Goal: Find specific page/section: Find specific page/section

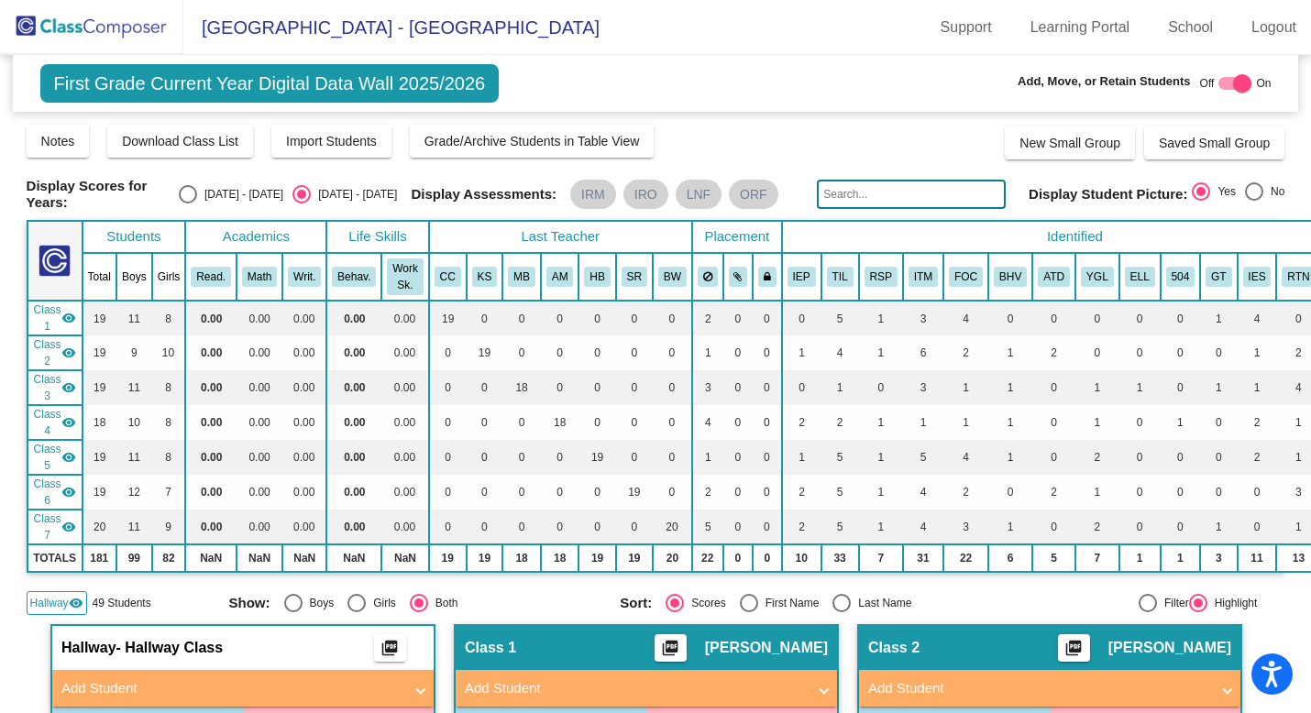
scroll to position [149, 0]
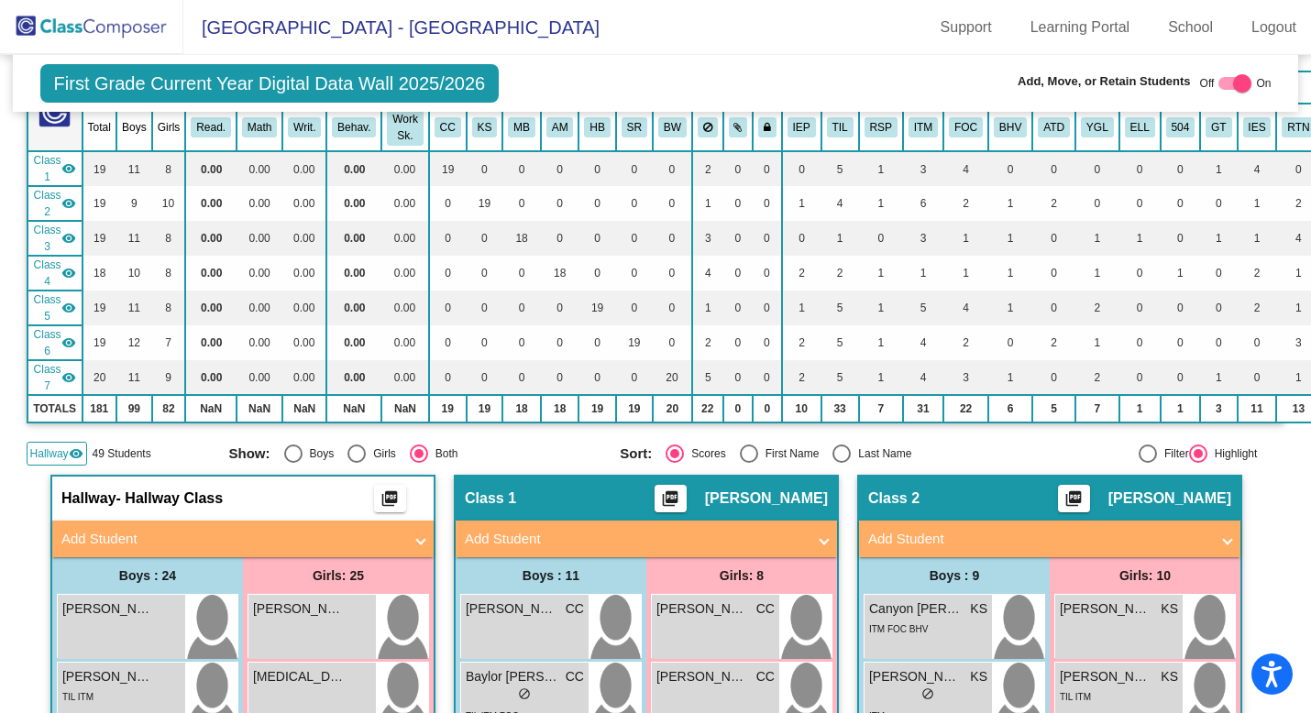
click at [1244, 83] on div "Off On" at bounding box center [1236, 83] width 72 height 22
click at [1233, 80] on div at bounding box center [1242, 83] width 18 height 18
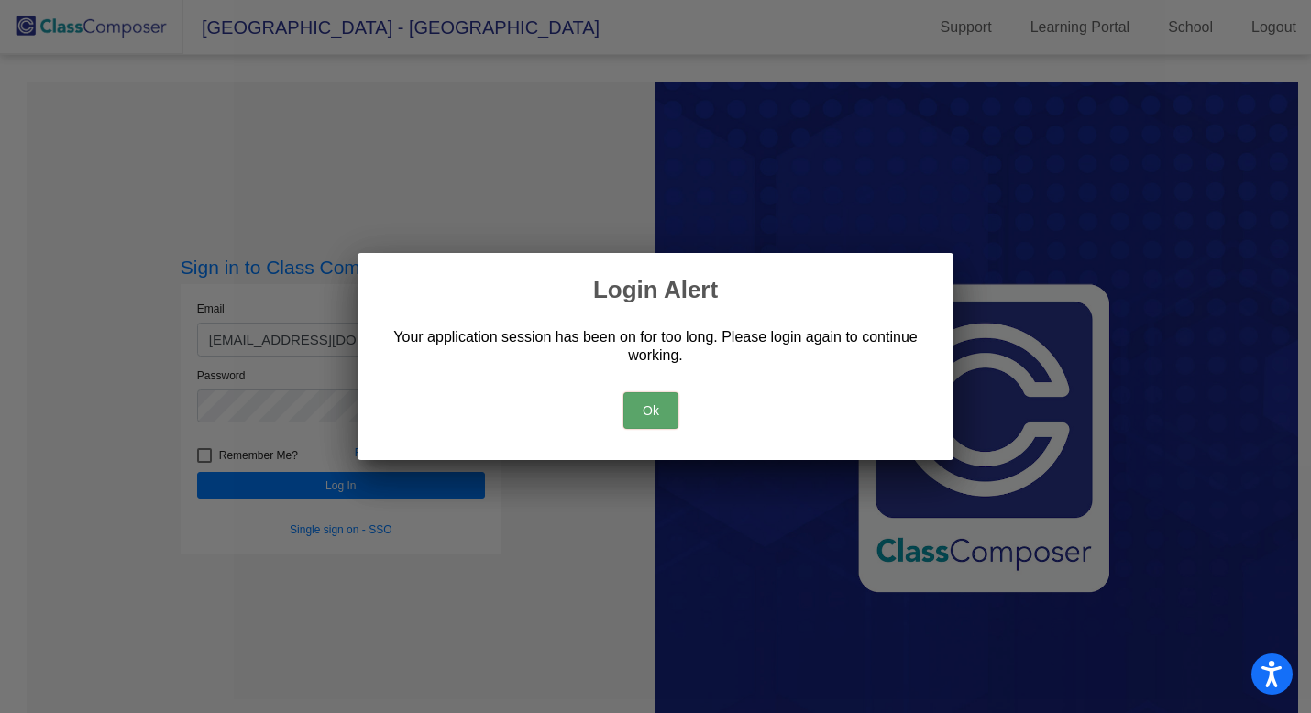
click at [647, 417] on button "Ok" at bounding box center [650, 410] width 55 height 37
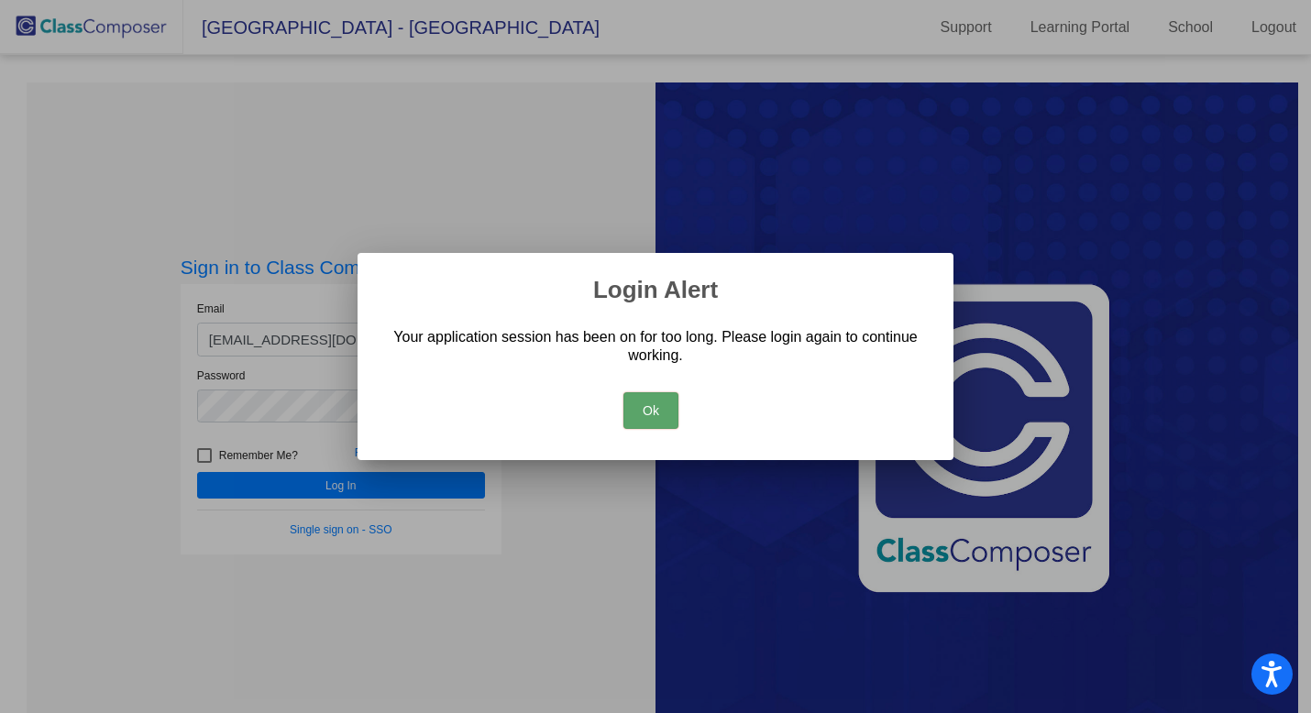
click at [648, 413] on button "Ok" at bounding box center [650, 410] width 55 height 37
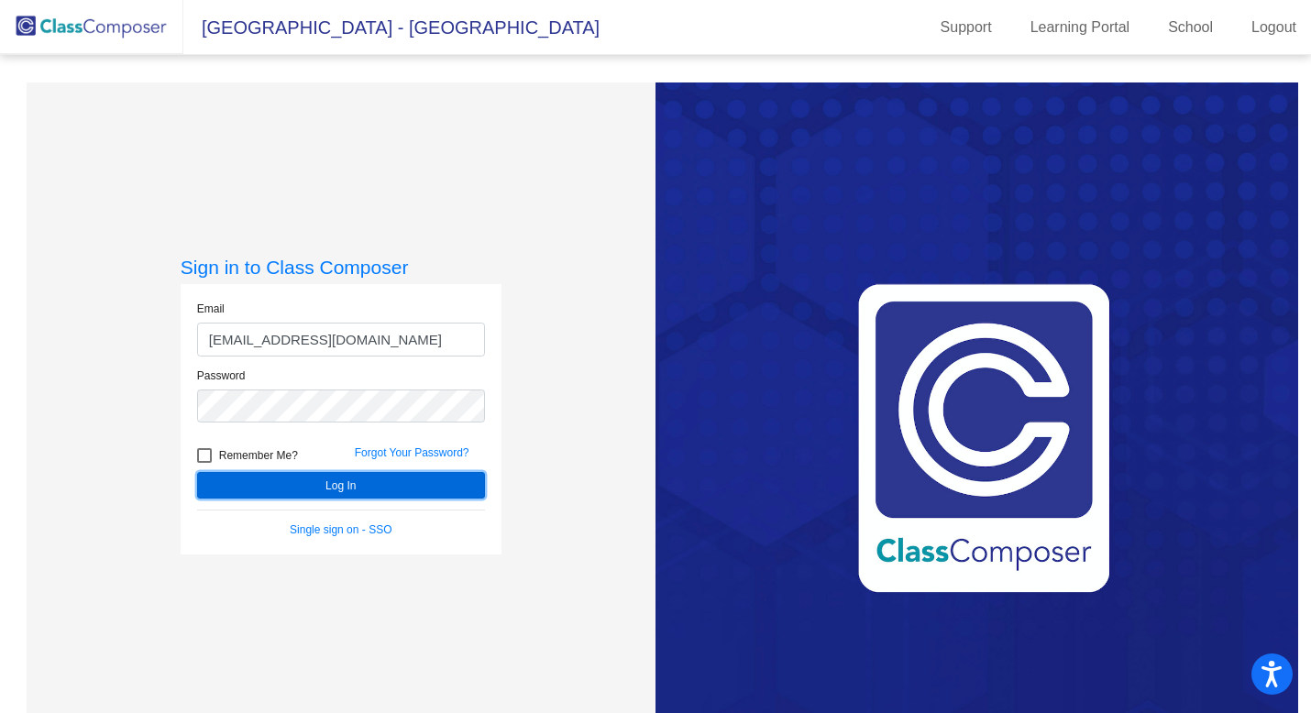
click at [443, 478] on button "Log In" at bounding box center [341, 485] width 288 height 27
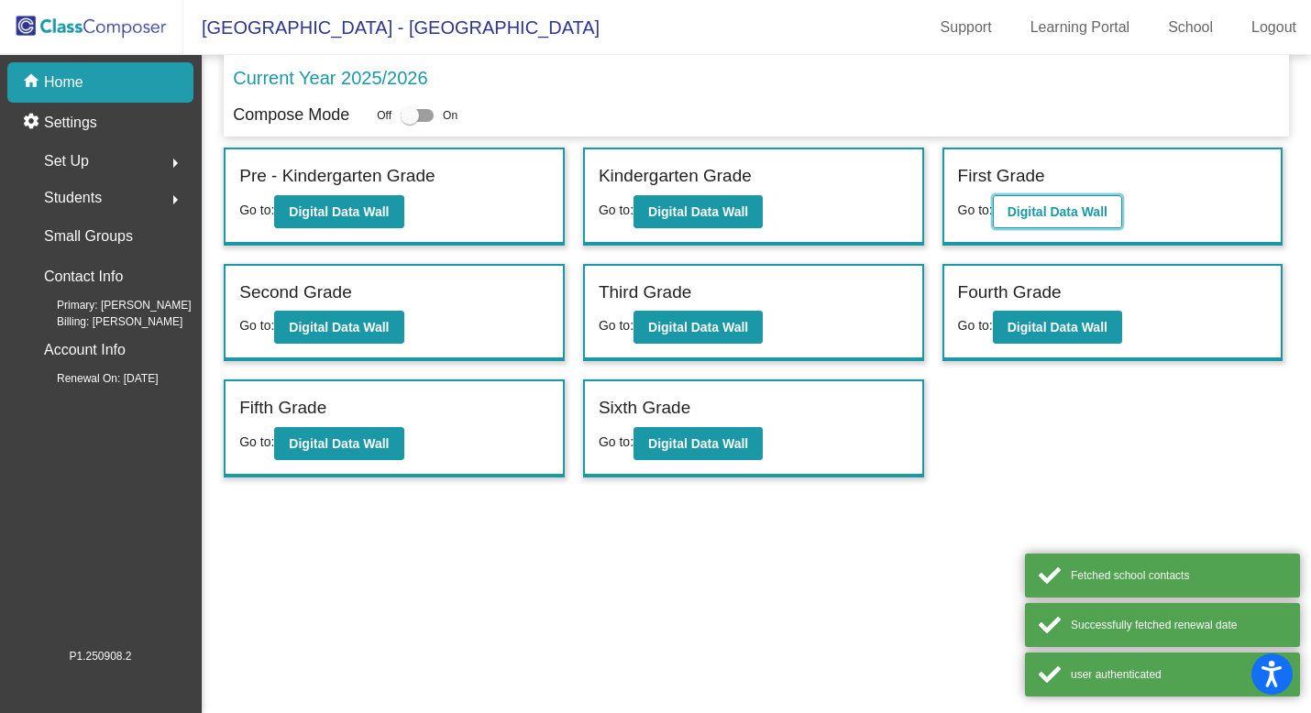
click at [1053, 205] on b "Digital Data Wall" at bounding box center [1057, 211] width 100 height 15
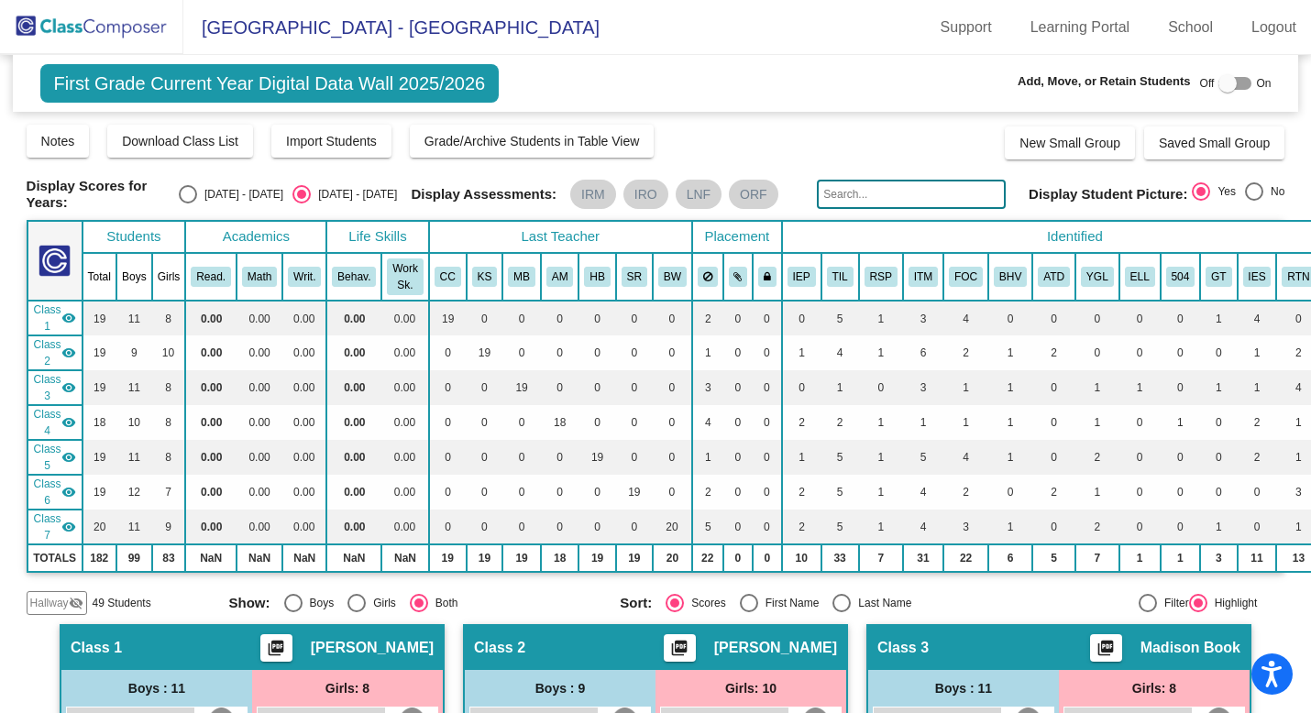
click at [1227, 83] on div at bounding box center [1227, 83] width 18 height 18
checkbox input "true"
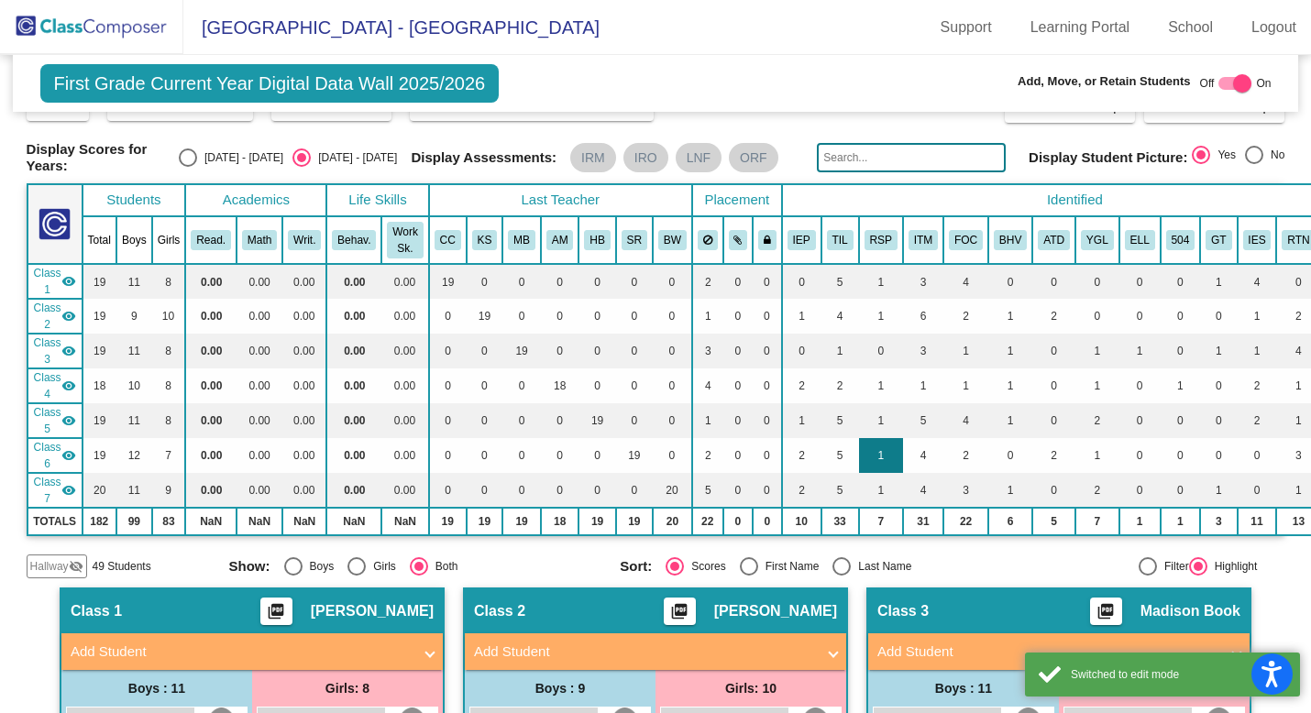
scroll to position [56, 0]
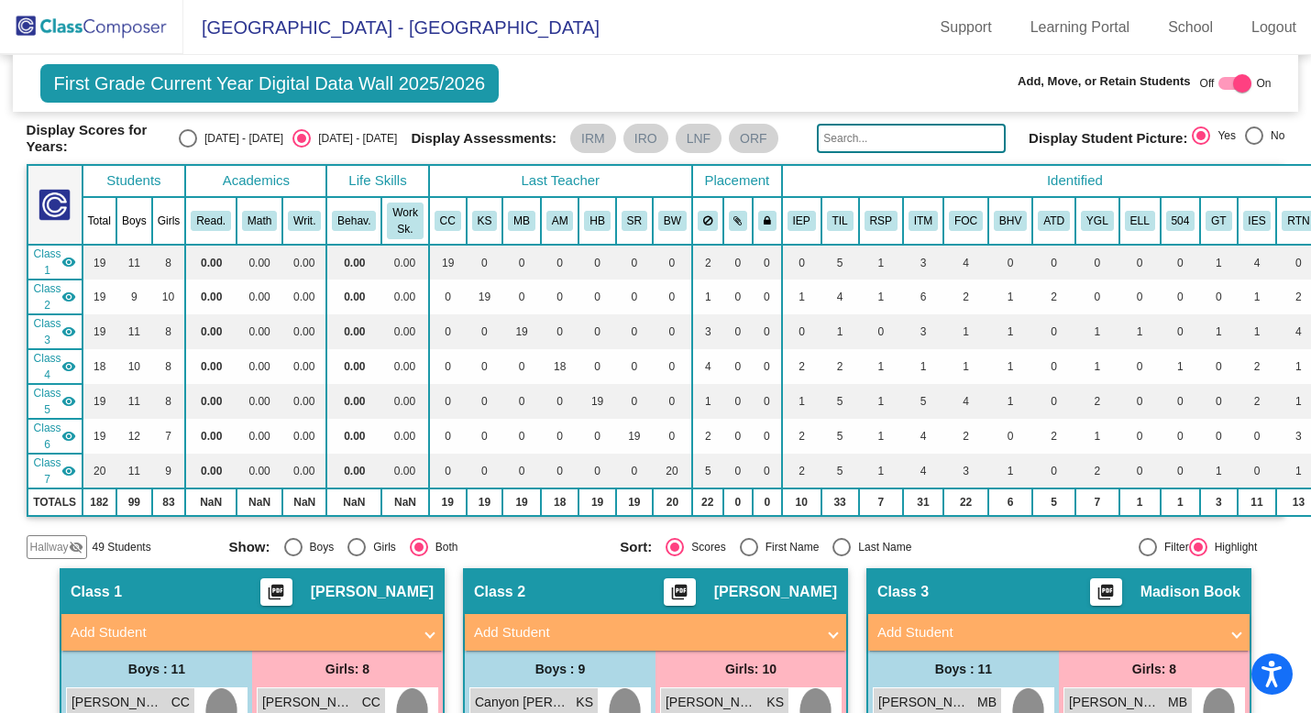
click at [41, 544] on span "Hallway" at bounding box center [49, 547] width 39 height 17
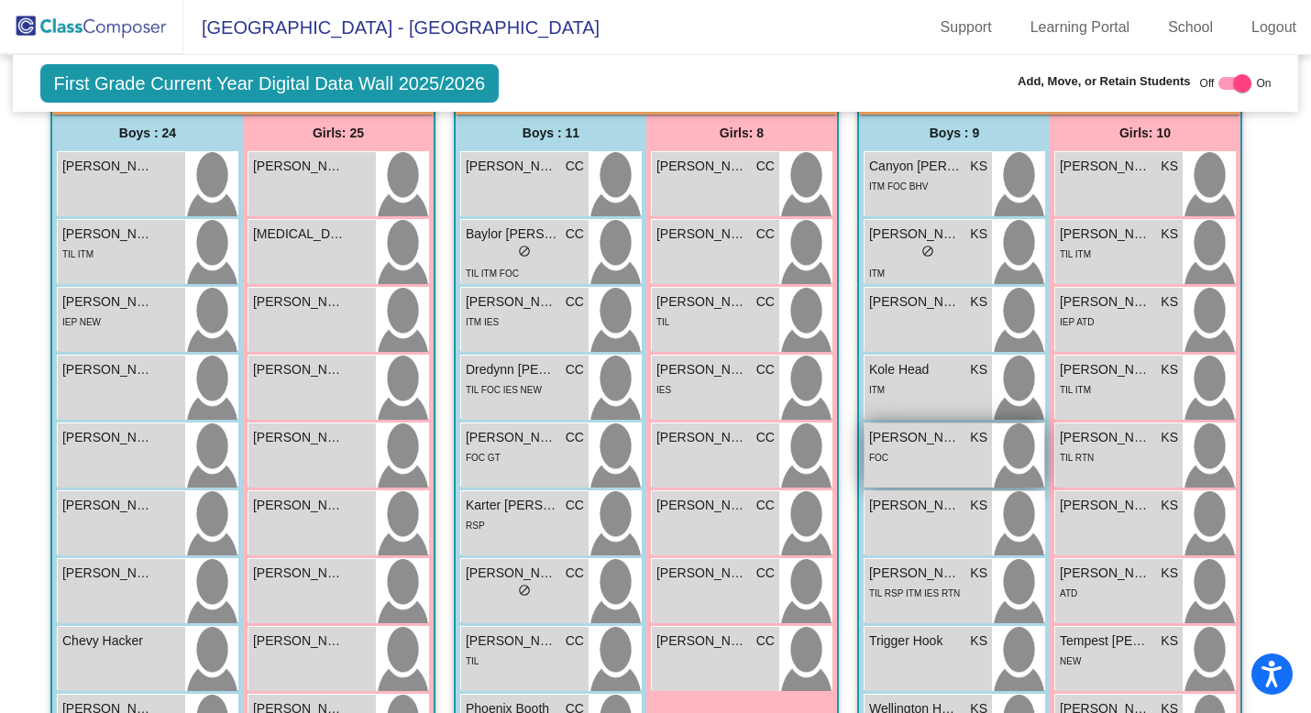
scroll to position [590, 0]
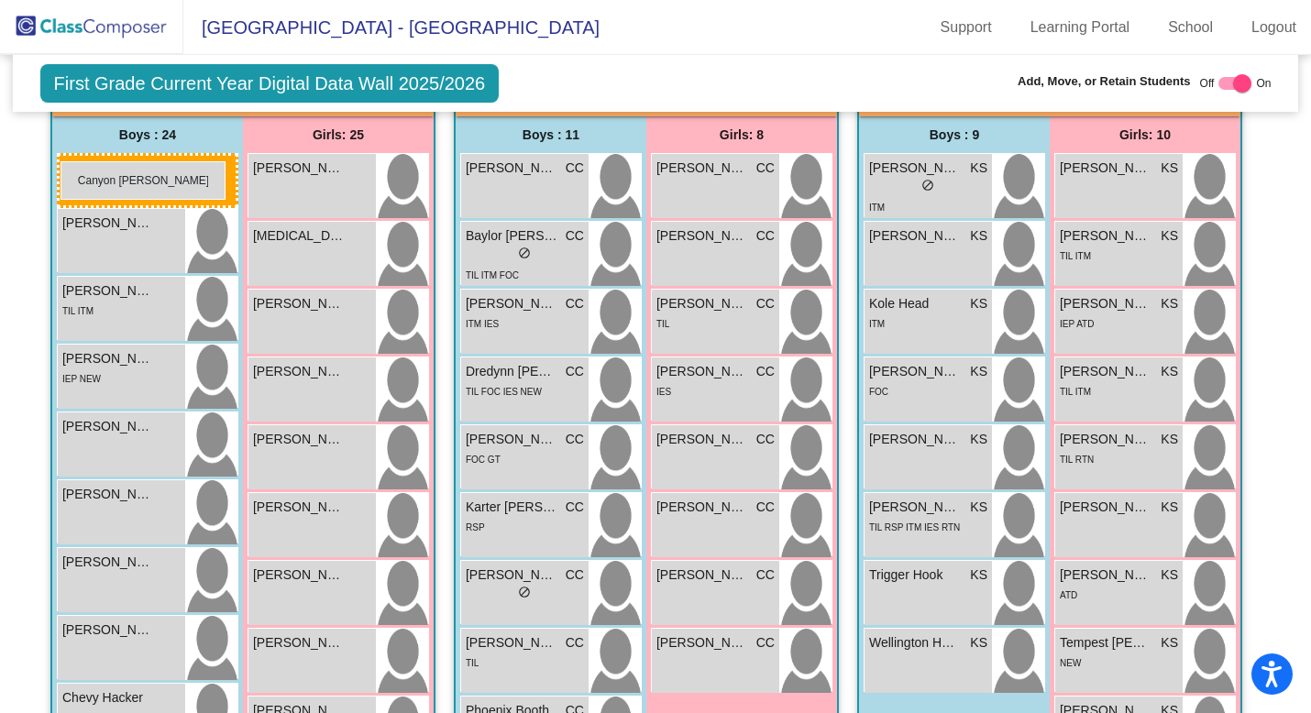
drag, startPoint x: 907, startPoint y: 182, endPoint x: 61, endPoint y: 160, distance: 846.4
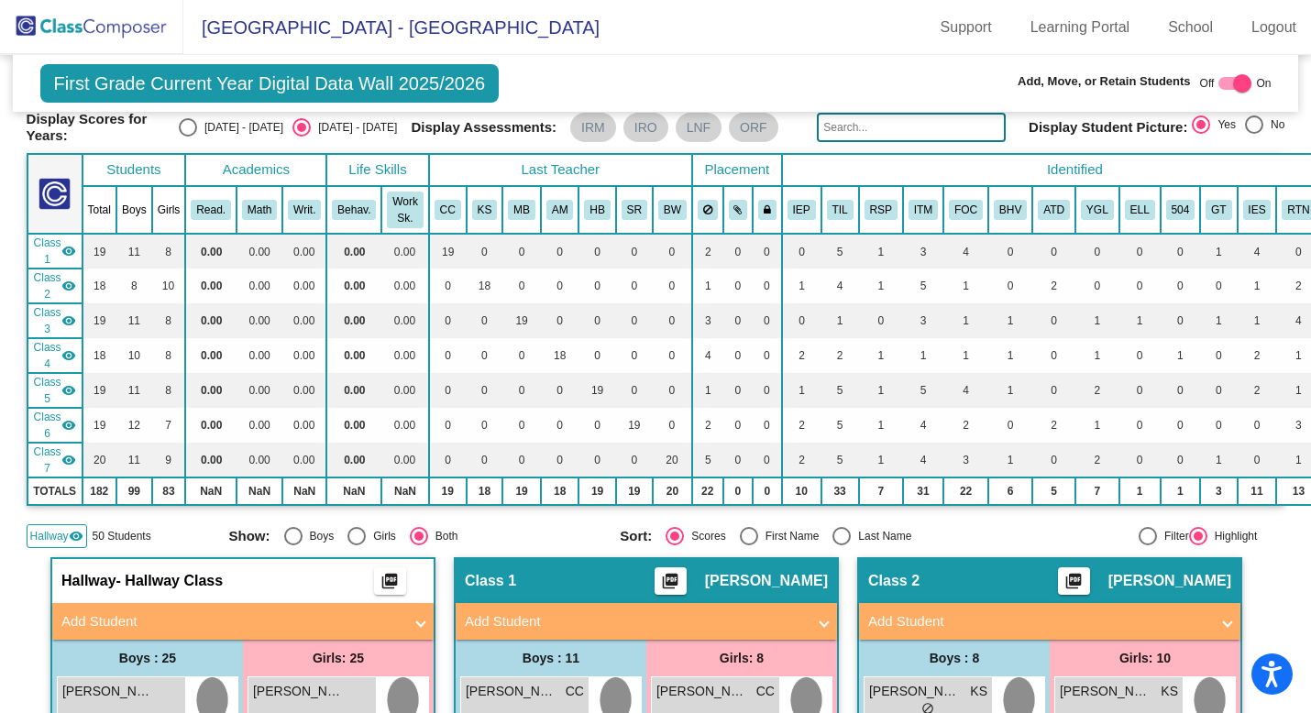
scroll to position [0, 0]
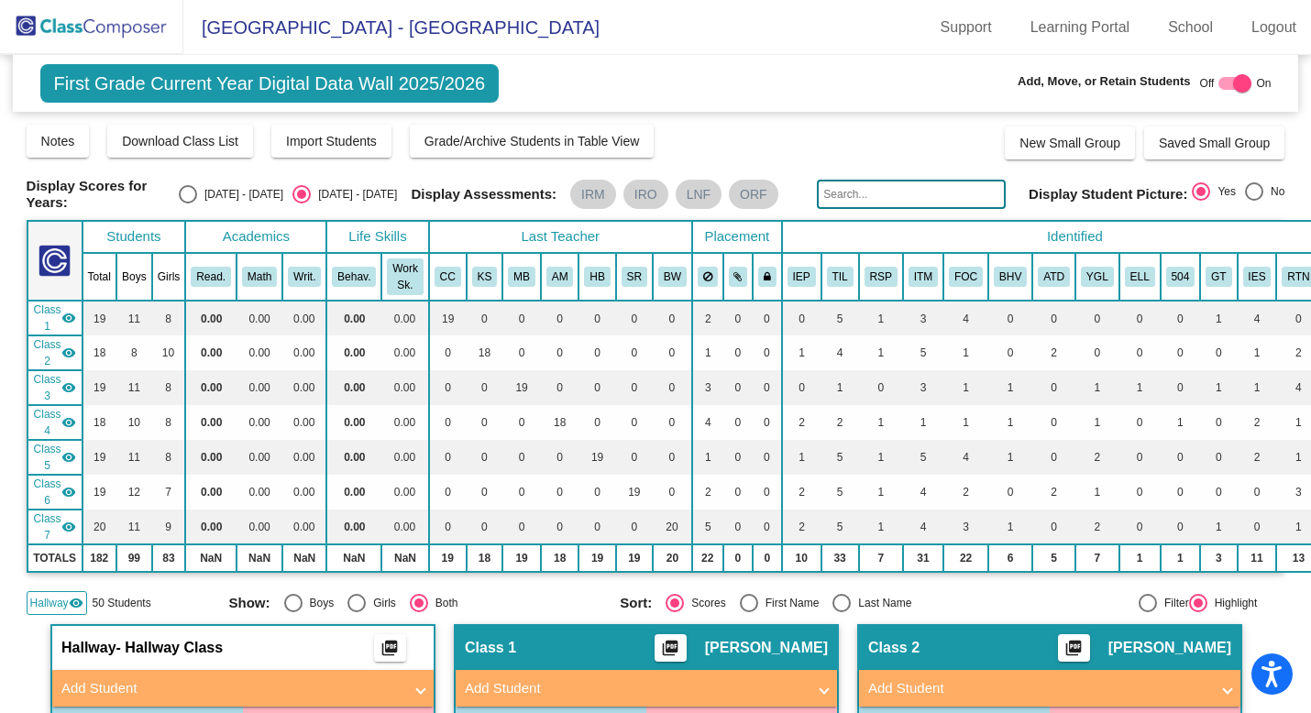
click at [42, 598] on span "Hallway" at bounding box center [49, 603] width 39 height 17
